Goal: Information Seeking & Learning: Learn about a topic

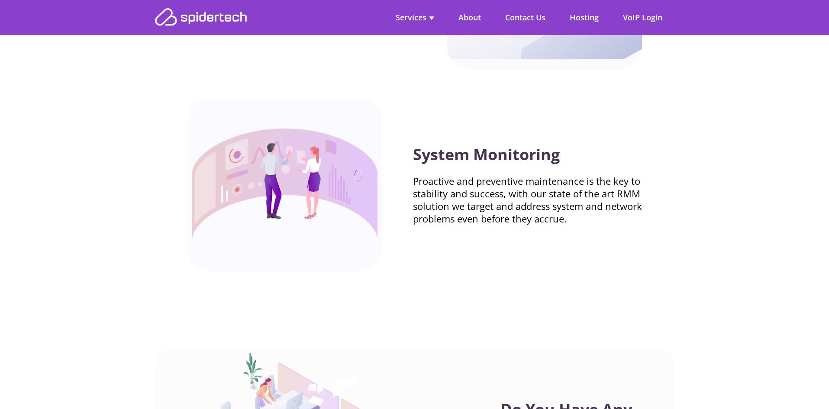
scroll to position [2584, 0]
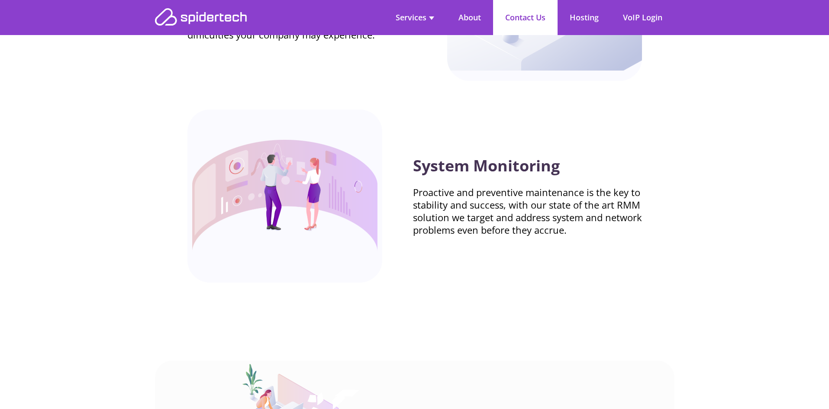
click at [516, 19] on link "Contact Us" at bounding box center [525, 17] width 64 height 35
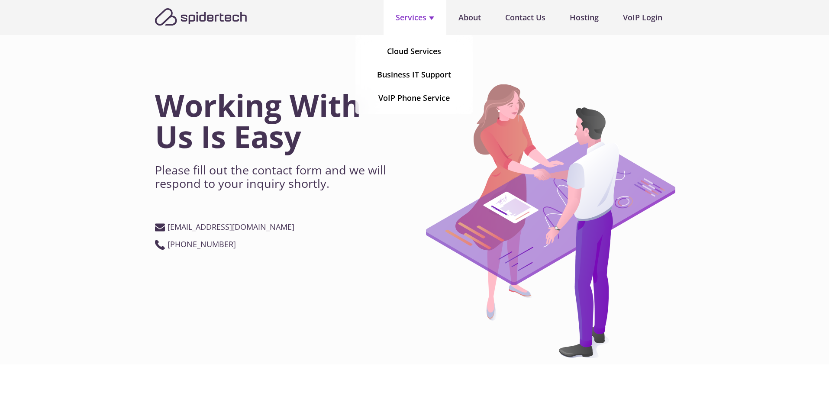
click at [422, 21] on link "Services" at bounding box center [414, 17] width 63 height 35
click at [415, 52] on link "Cloud Services" at bounding box center [414, 51] width 54 height 23
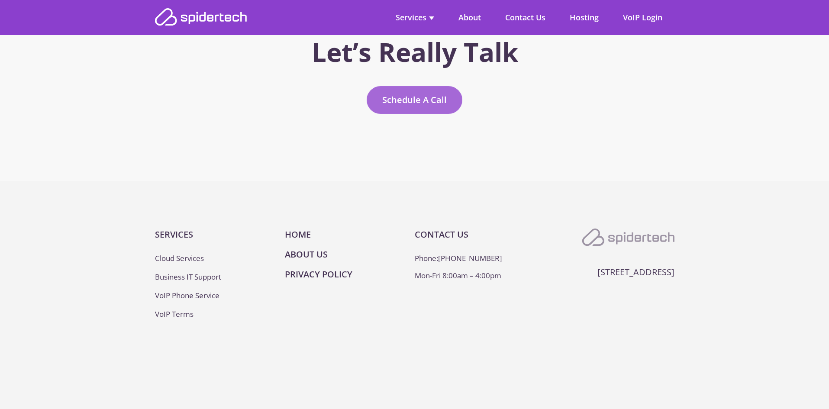
scroll to position [1394, 0]
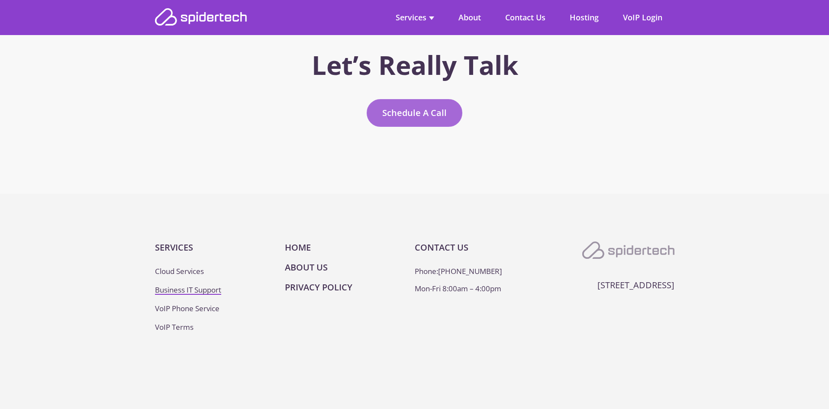
click at [216, 286] on link "Business IT Support" at bounding box center [188, 290] width 66 height 10
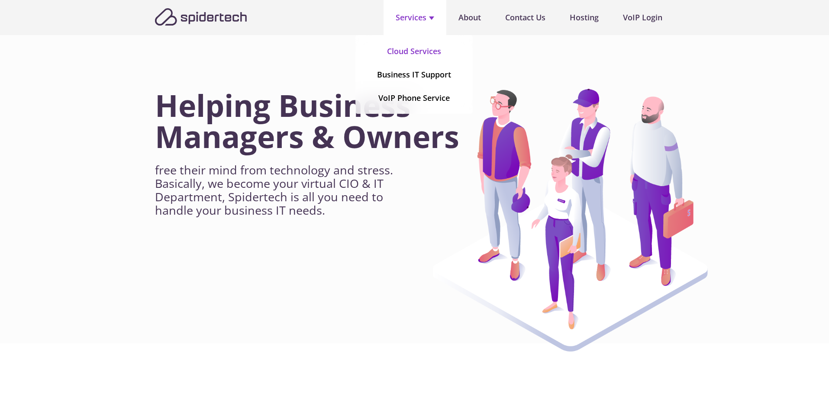
click at [400, 57] on link "Cloud Services" at bounding box center [414, 51] width 54 height 23
